Goal: Transaction & Acquisition: Book appointment/travel/reservation

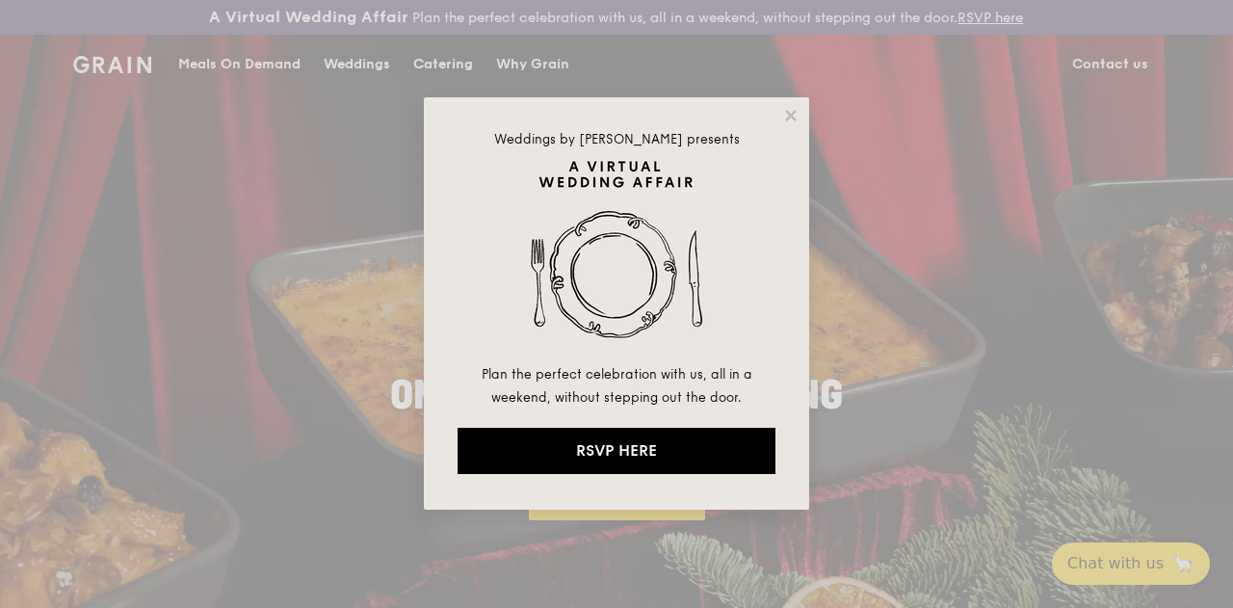
click at [791, 113] on icon at bounding box center [790, 115] width 17 height 17
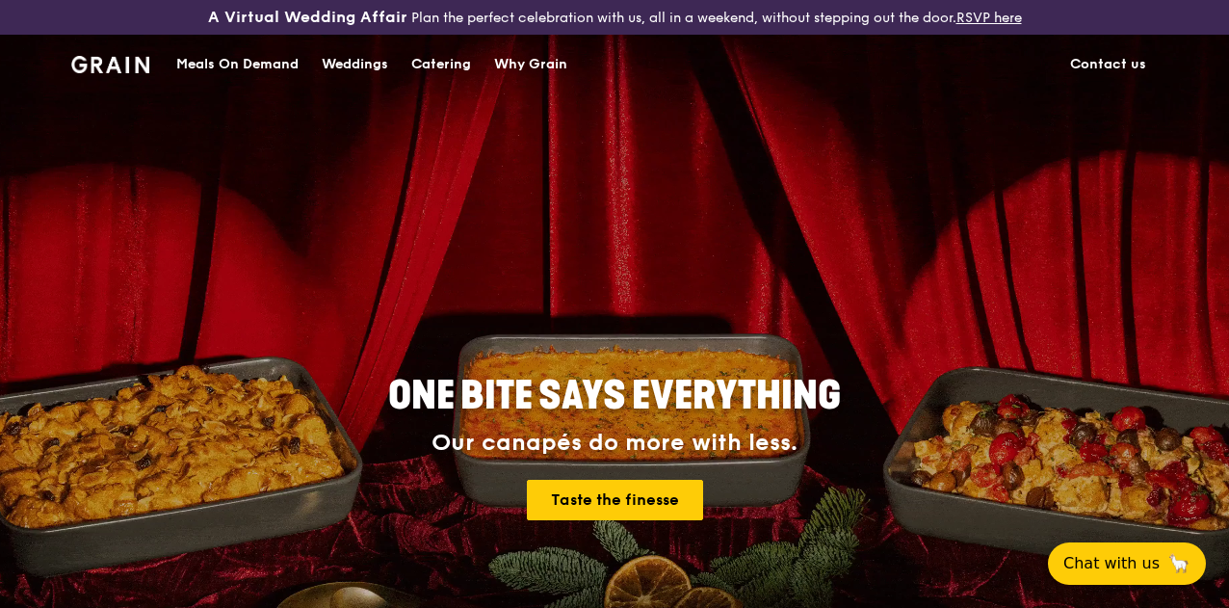
click at [437, 78] on div "Catering" at bounding box center [441, 65] width 60 height 58
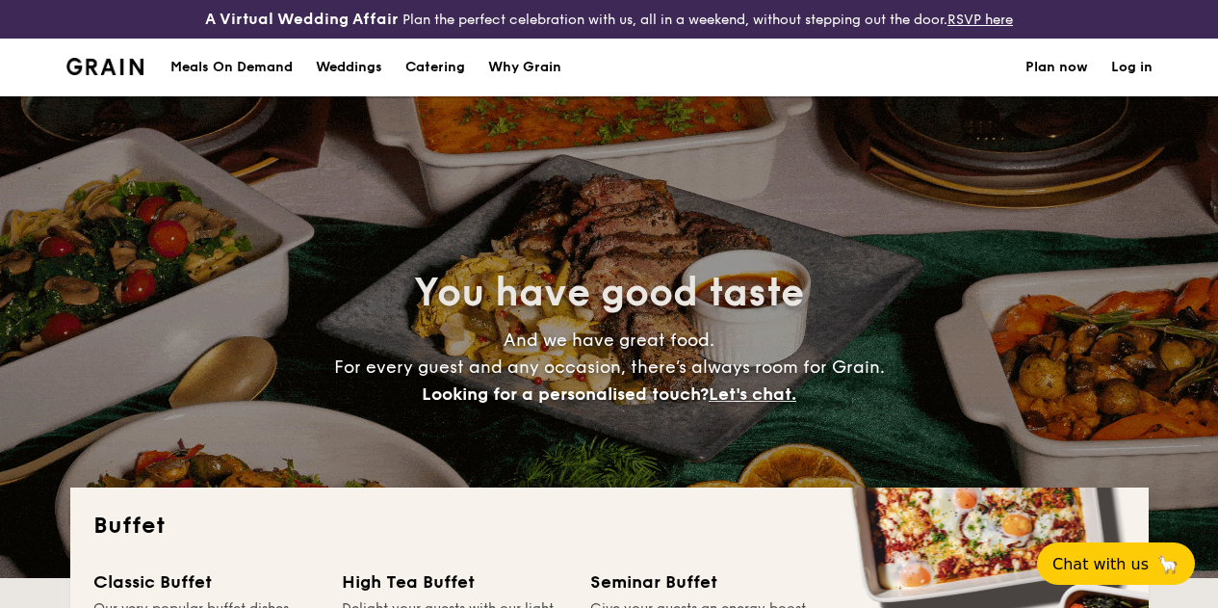
select select
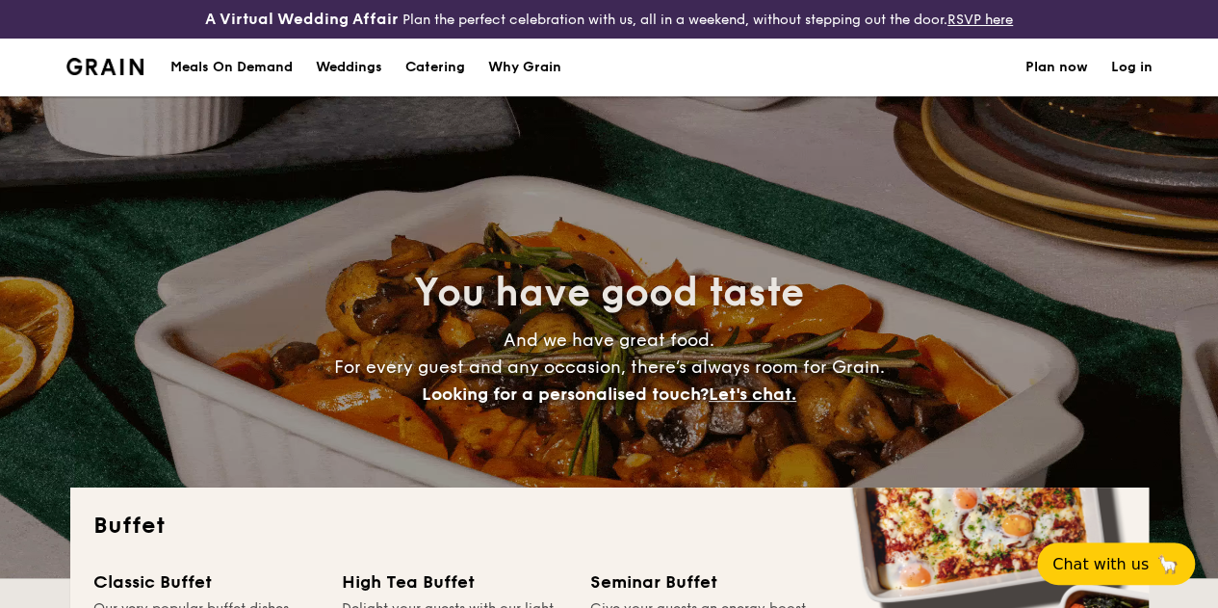
click at [414, 81] on h1 "Catering" at bounding box center [435, 68] width 60 height 58
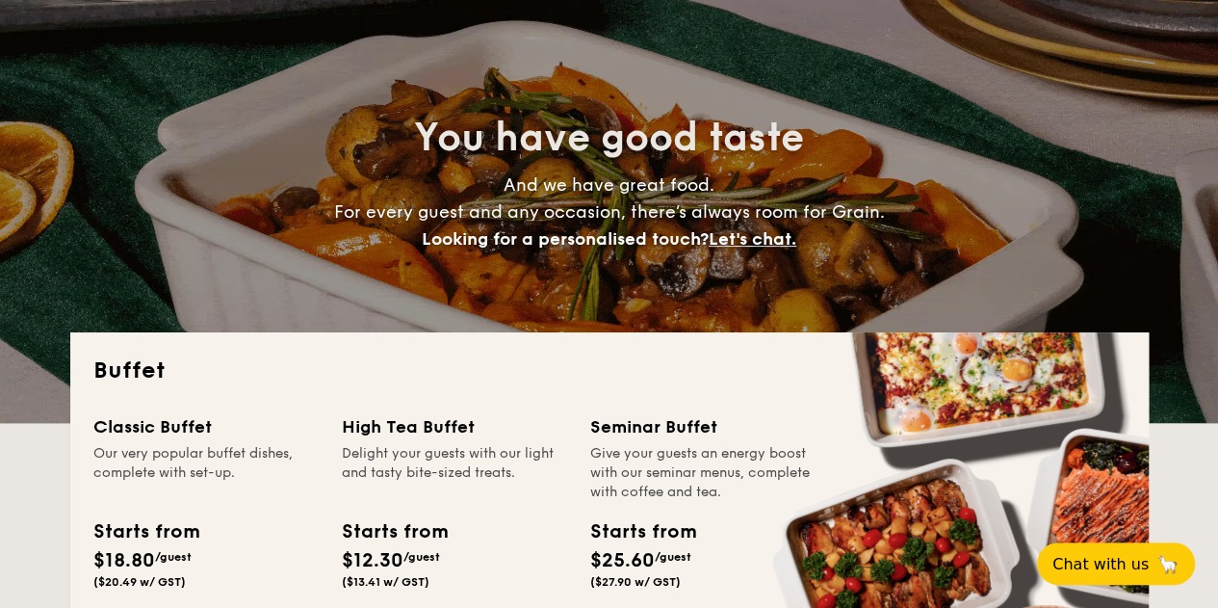
scroll to position [385, 0]
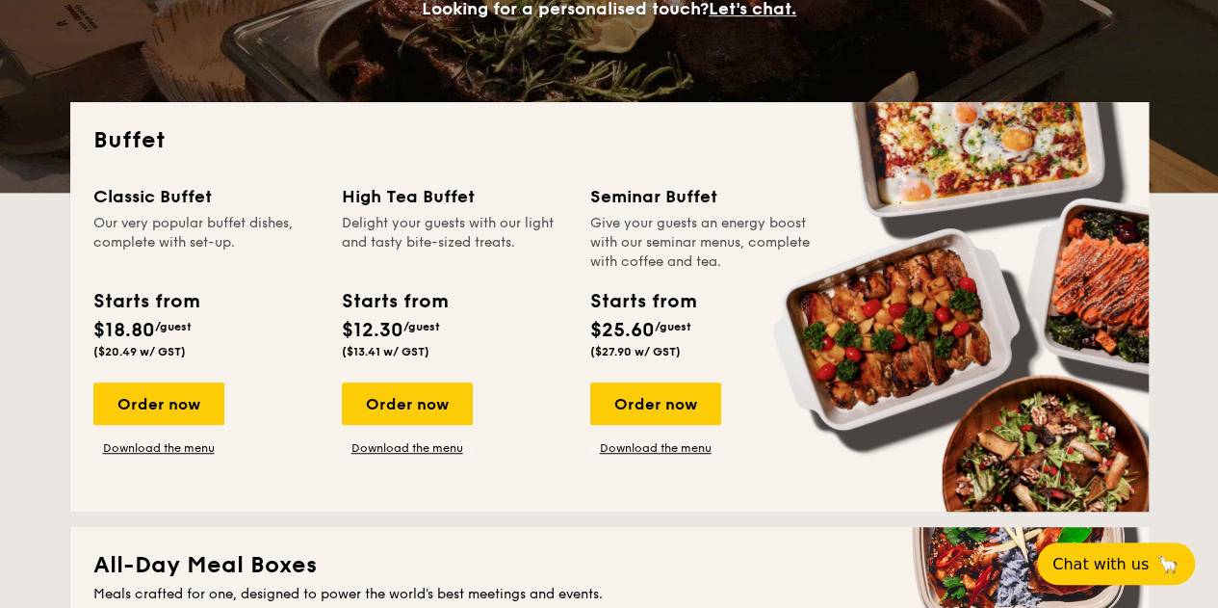
click at [389, 358] on span "($13.41 w/ GST)" at bounding box center [386, 351] width 88 height 13
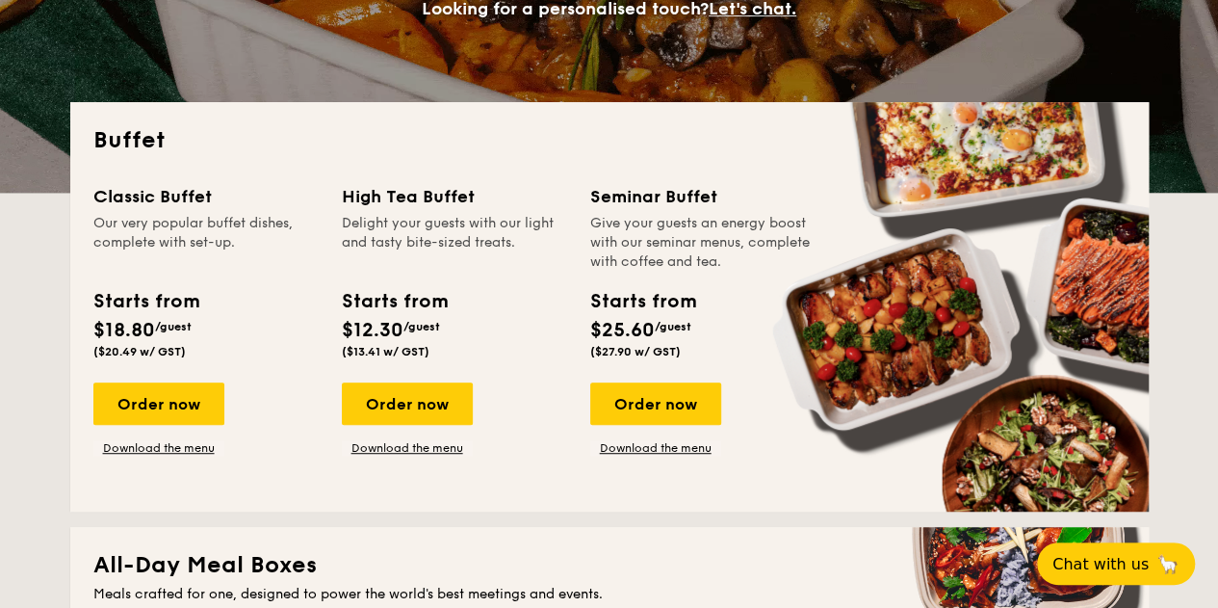
click at [393, 422] on div "Order now" at bounding box center [407, 403] width 131 height 42
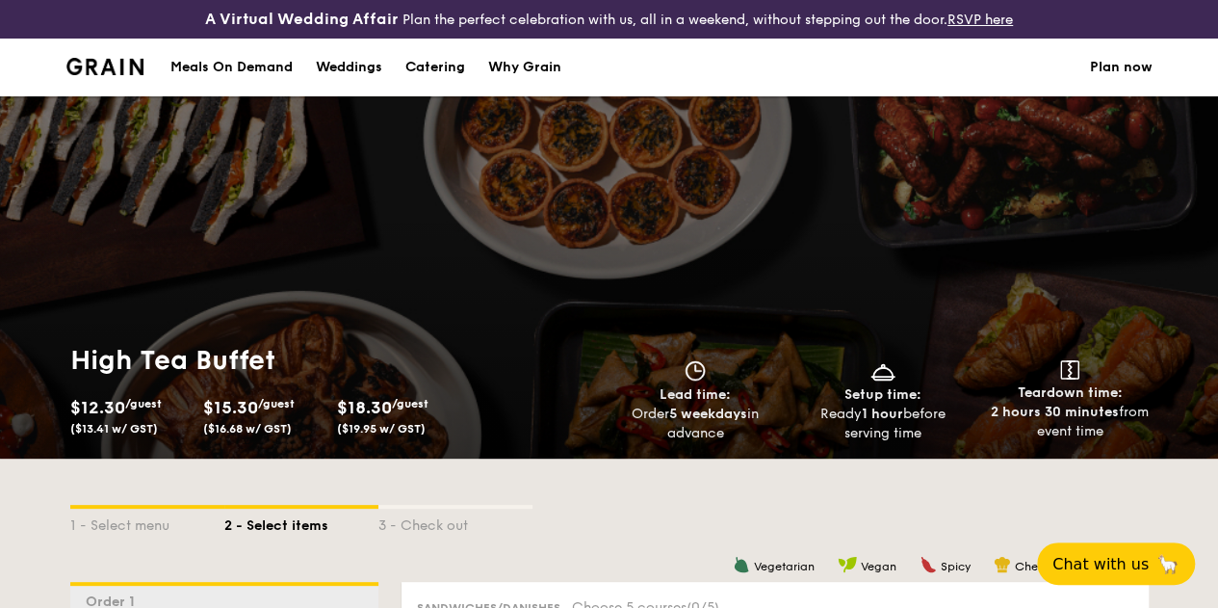
click at [454, 82] on div "Catering" at bounding box center [435, 68] width 60 height 58
select select
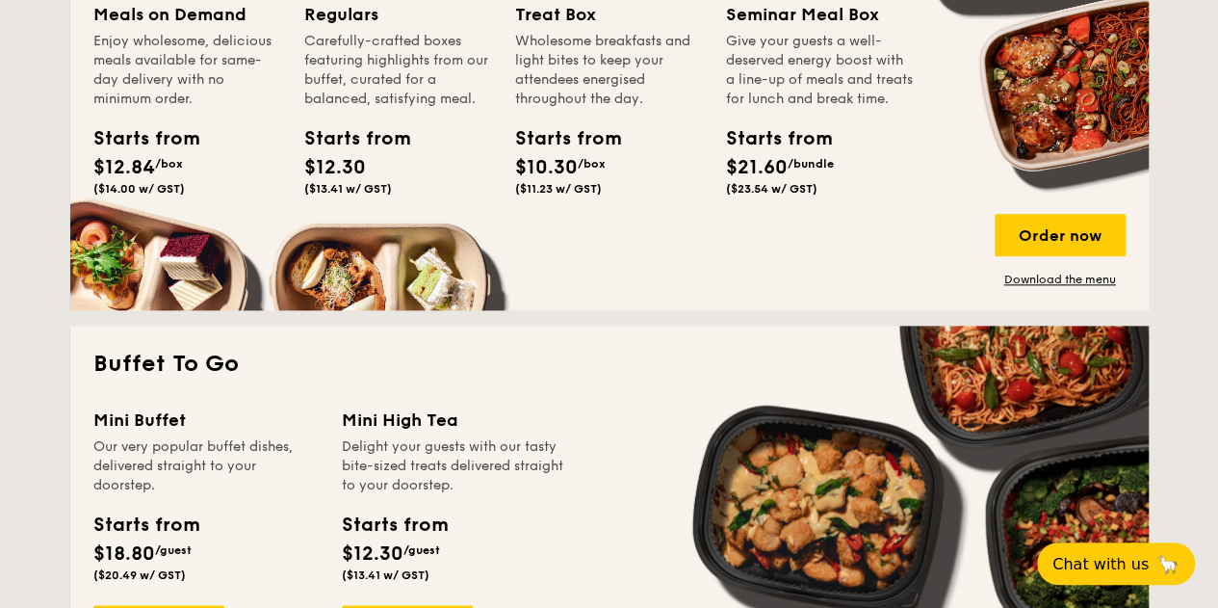
scroll to position [1059, 0]
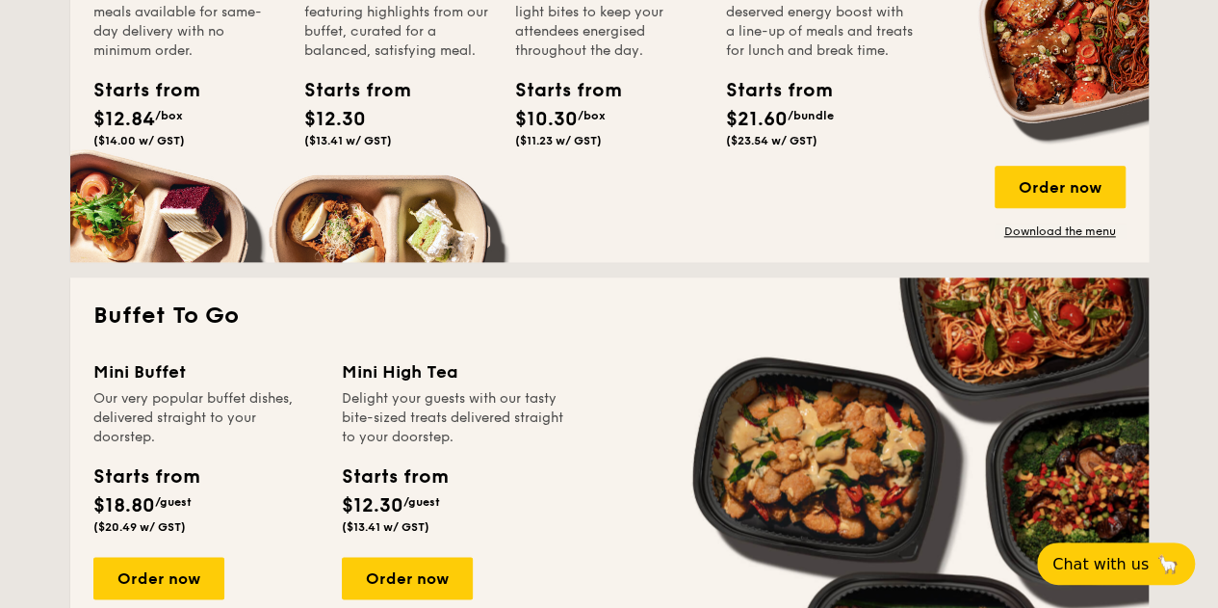
click at [1052, 199] on div "Order now" at bounding box center [1060, 187] width 131 height 42
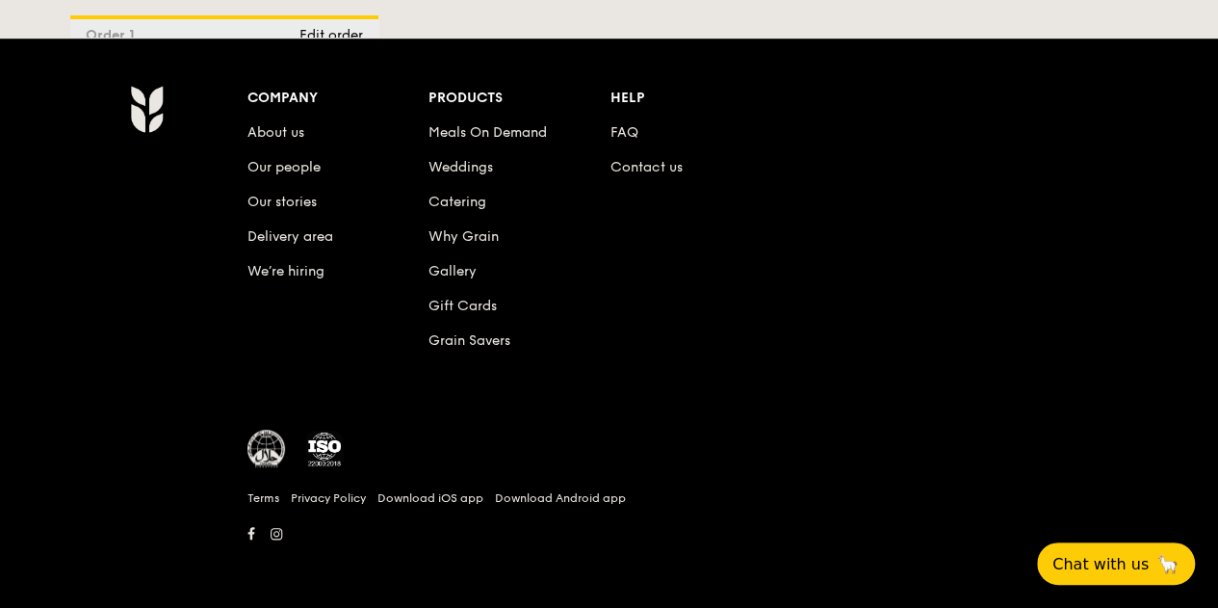
scroll to position [4304, 0]
